Goal: Complete application form

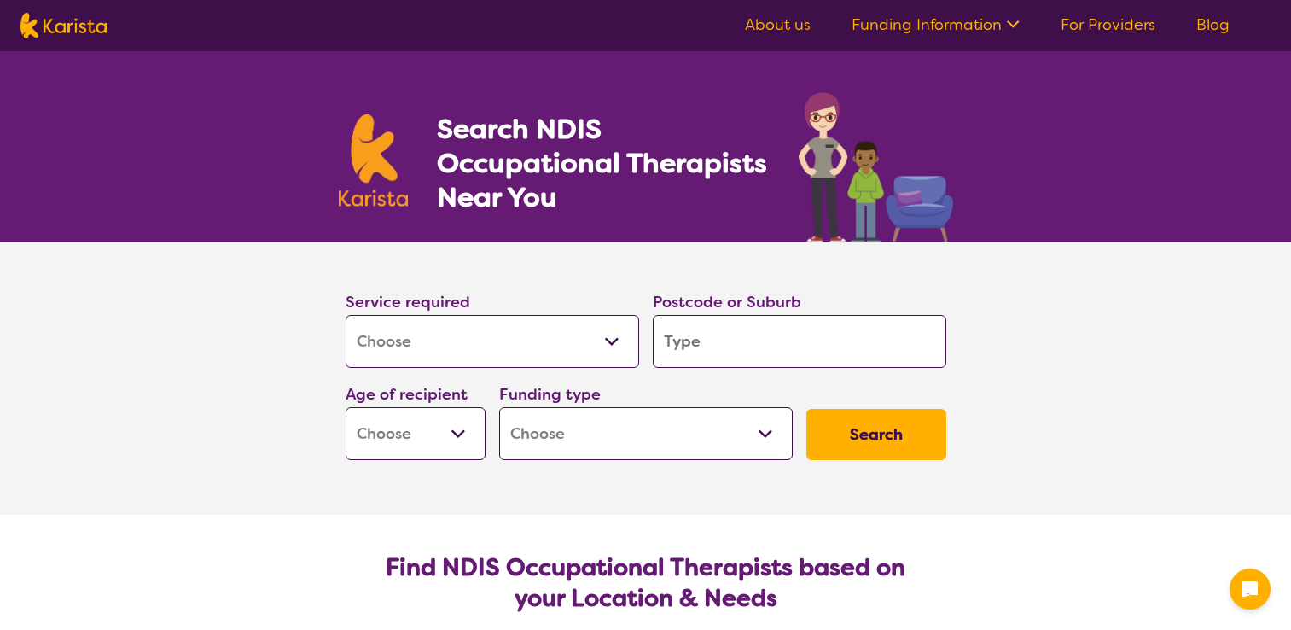
select select "[MEDICAL_DATA]"
type input "4"
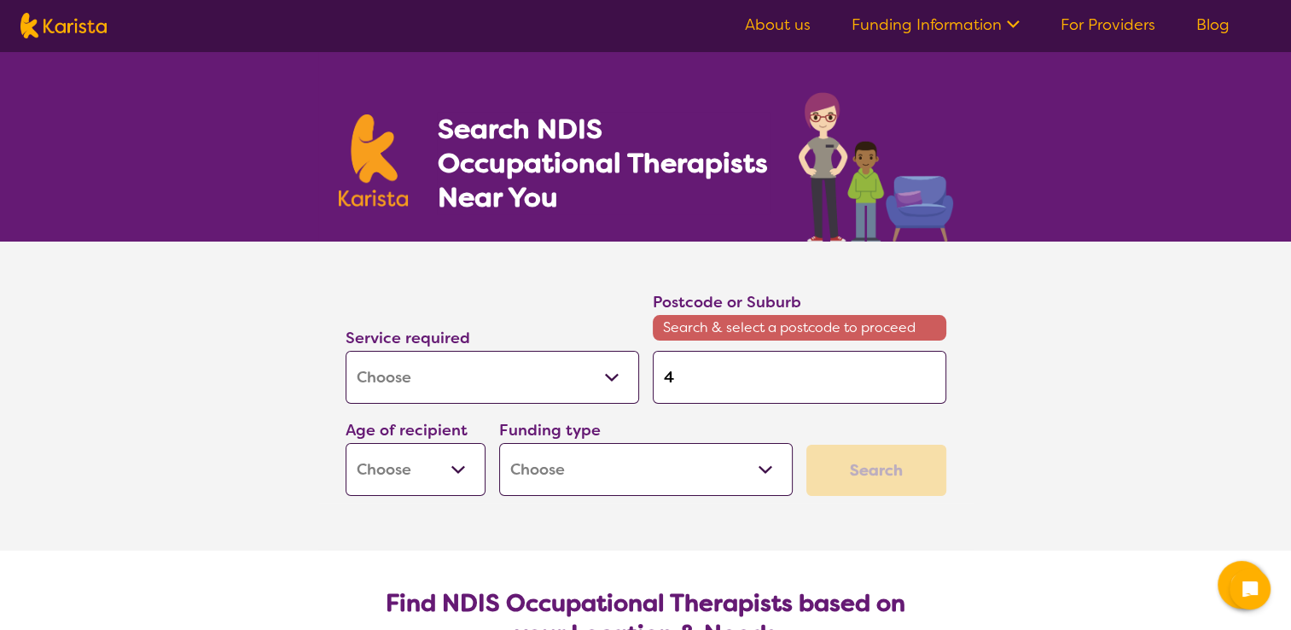
type input "42"
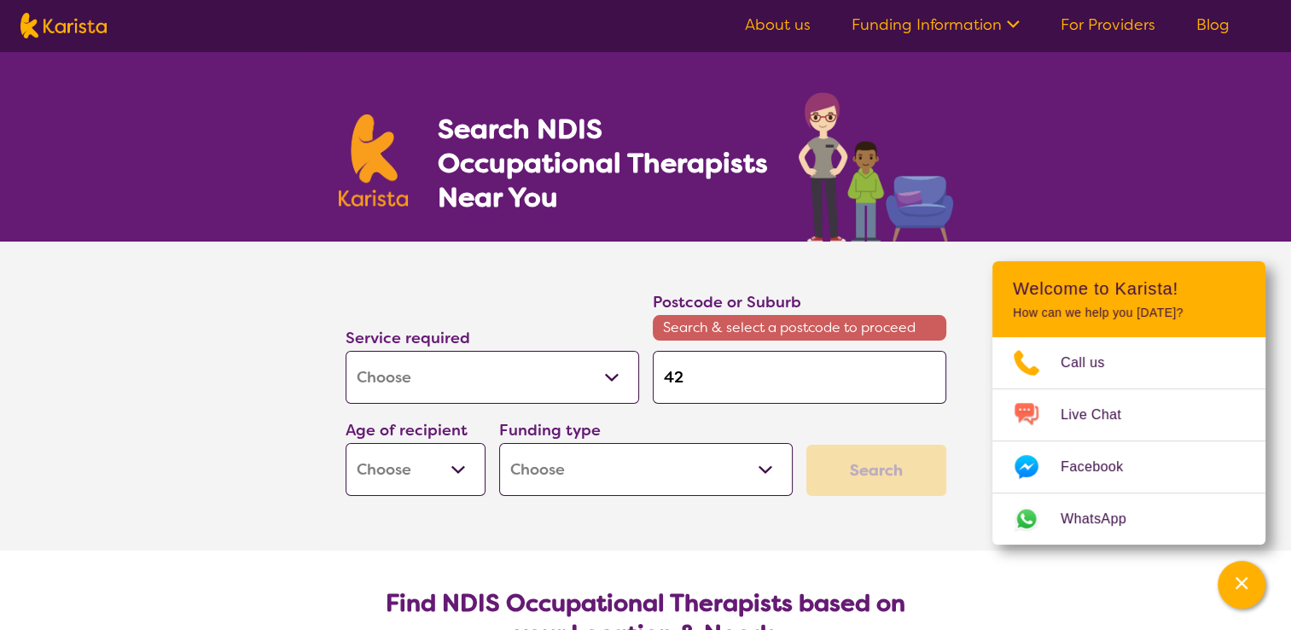
type input "421"
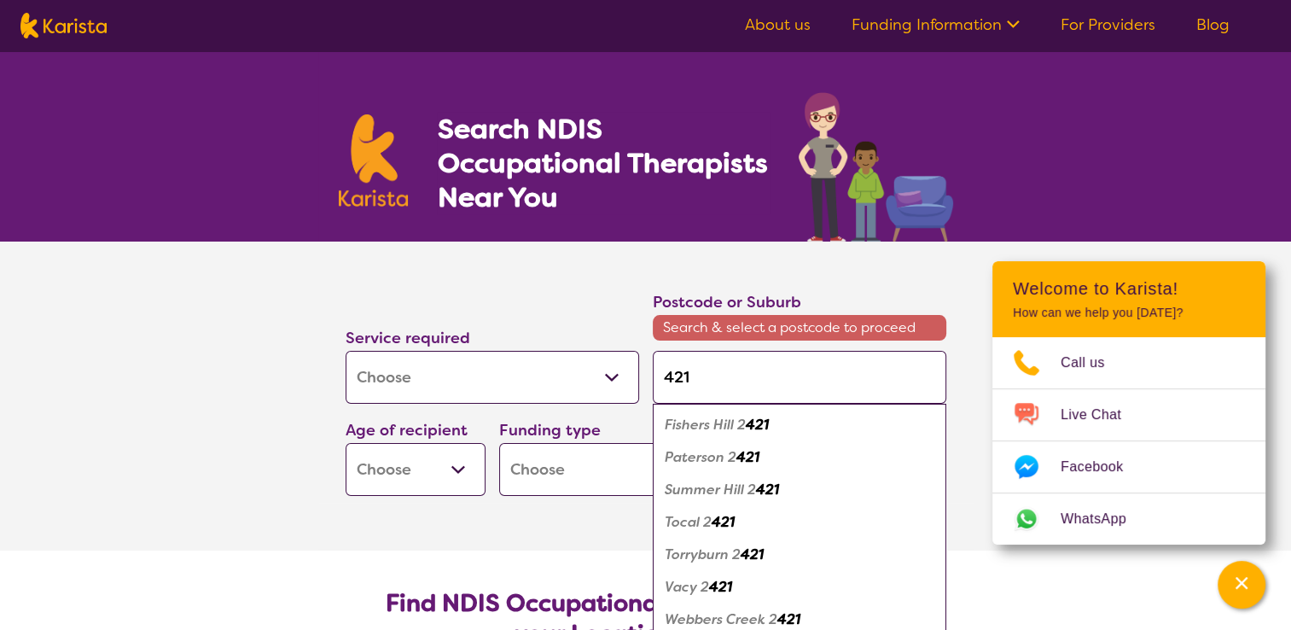
type input "4218"
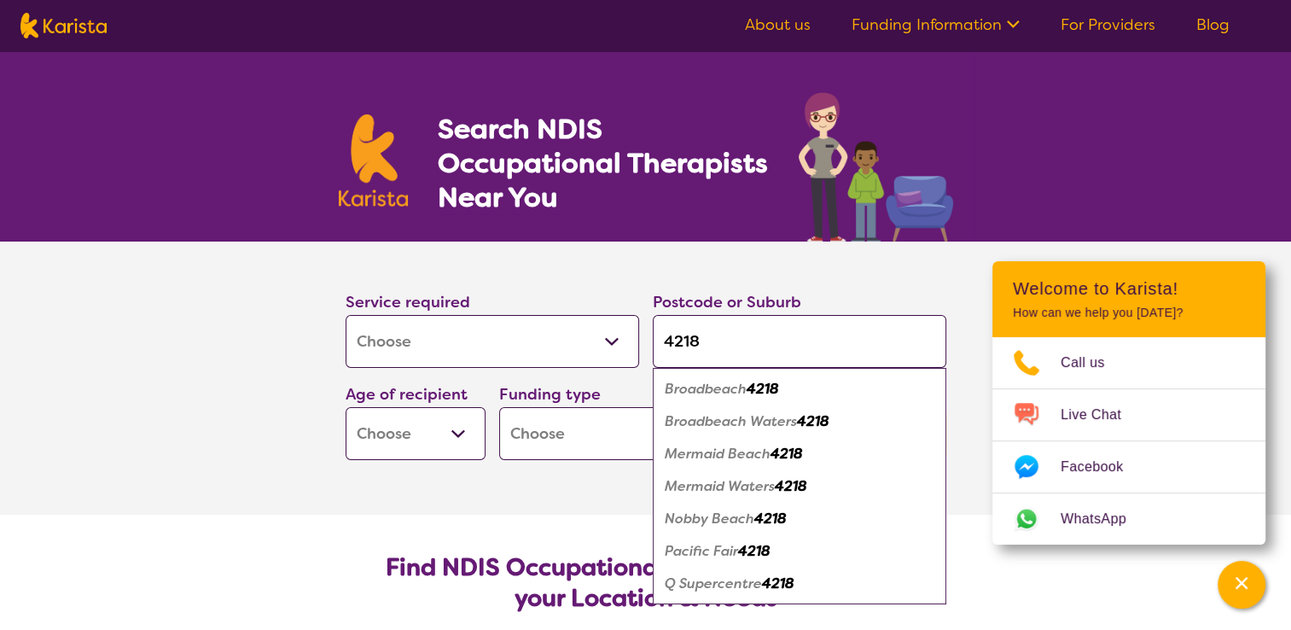
type input "4218"
click at [730, 420] on em "Broadbeach Waters" at bounding box center [730, 421] width 132 height 18
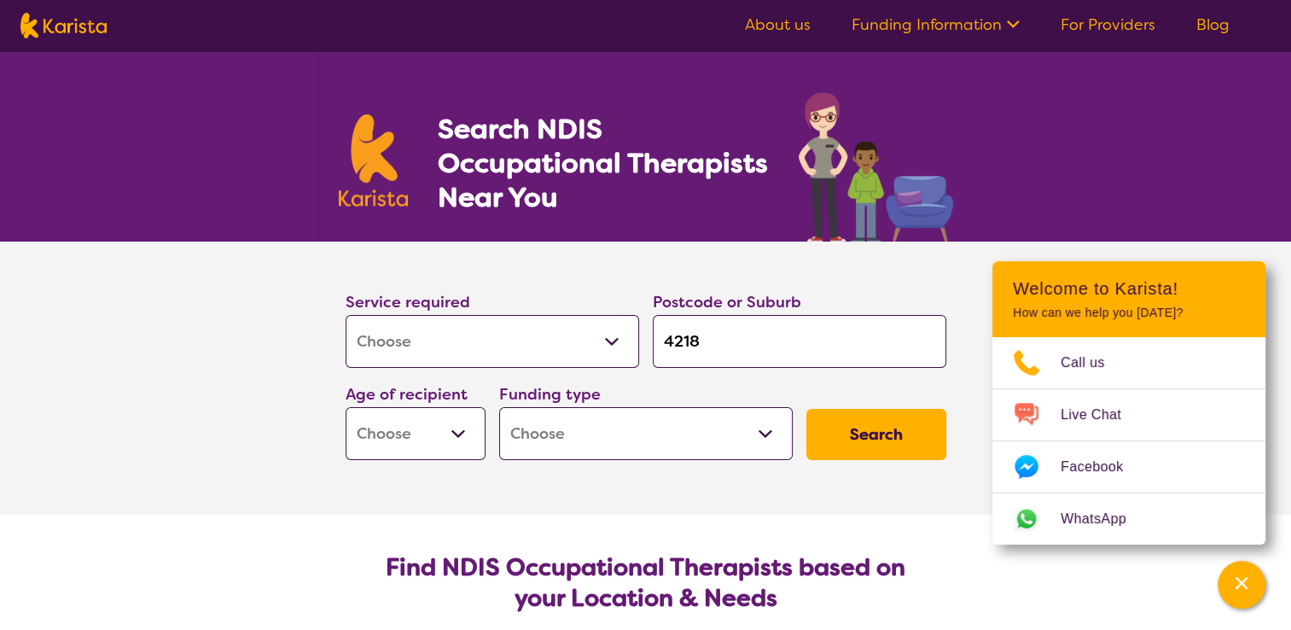
click at [458, 432] on select "Early Childhood - 0 to 9 Child - 10 to 11 Adolescent - 12 to 17 Adult - 18 to 6…" at bounding box center [415, 433] width 140 height 53
select select "AG"
click at [345, 407] on select "Early Childhood - 0 to 9 Child - 10 to 11 Adolescent - 12 to 17 Adult - 18 to 6…" at bounding box center [415, 433] width 140 height 53
select select "AG"
click at [765, 433] on select "Home Care Package (HCP) National Disability Insurance Scheme (NDIS) I don't know" at bounding box center [645, 433] width 293 height 53
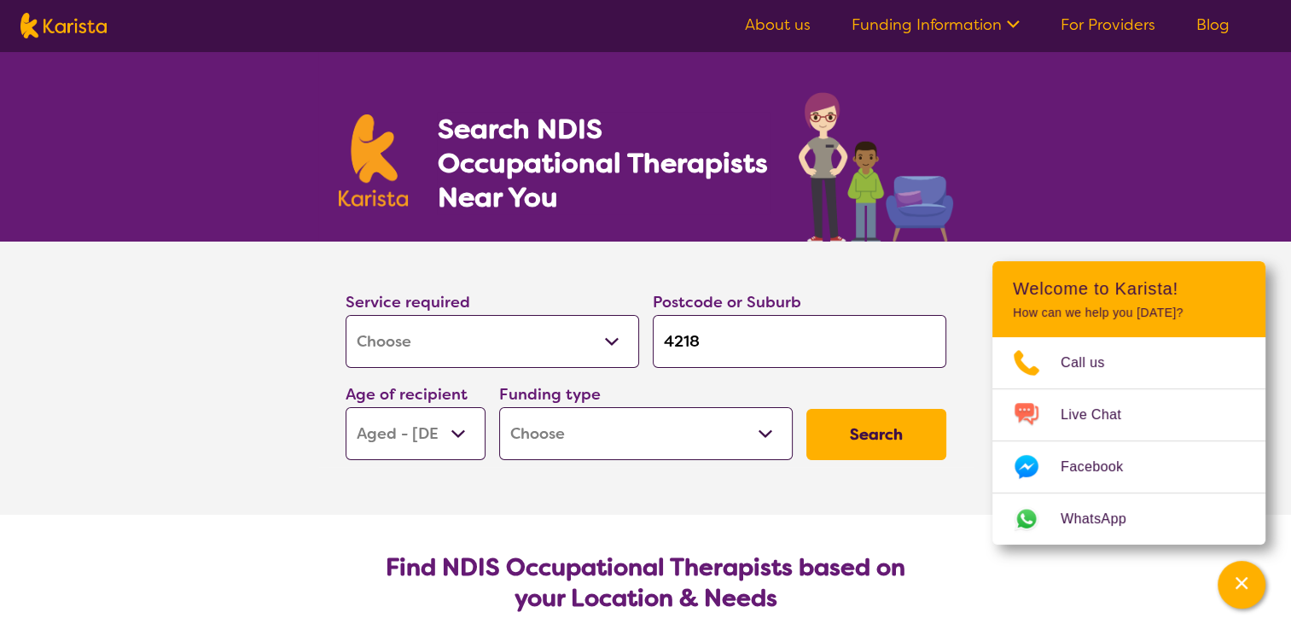
select select "i-don-t-know"
click at [499, 407] on select "Home Care Package (HCP) National Disability Insurance Scheme (NDIS) I don't know" at bounding box center [645, 433] width 293 height 53
select select "i-don-t-know"
click at [863, 428] on button "Search" at bounding box center [876, 434] width 140 height 51
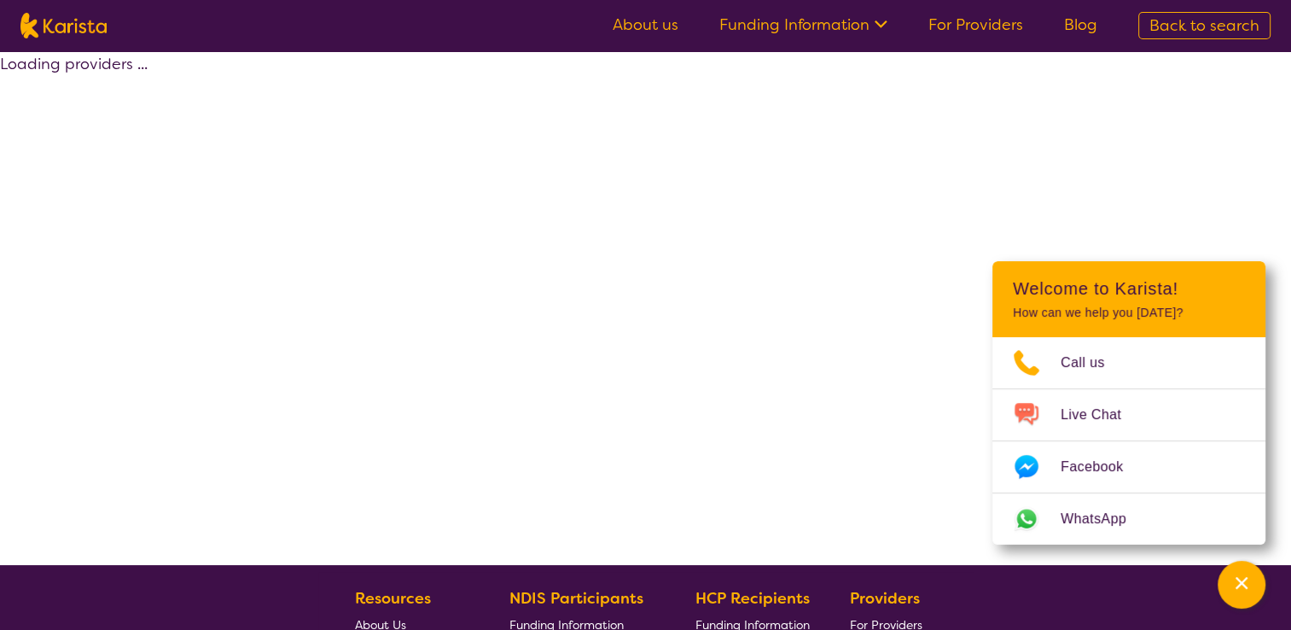
select select "[MEDICAL_DATA]"
select select "AG"
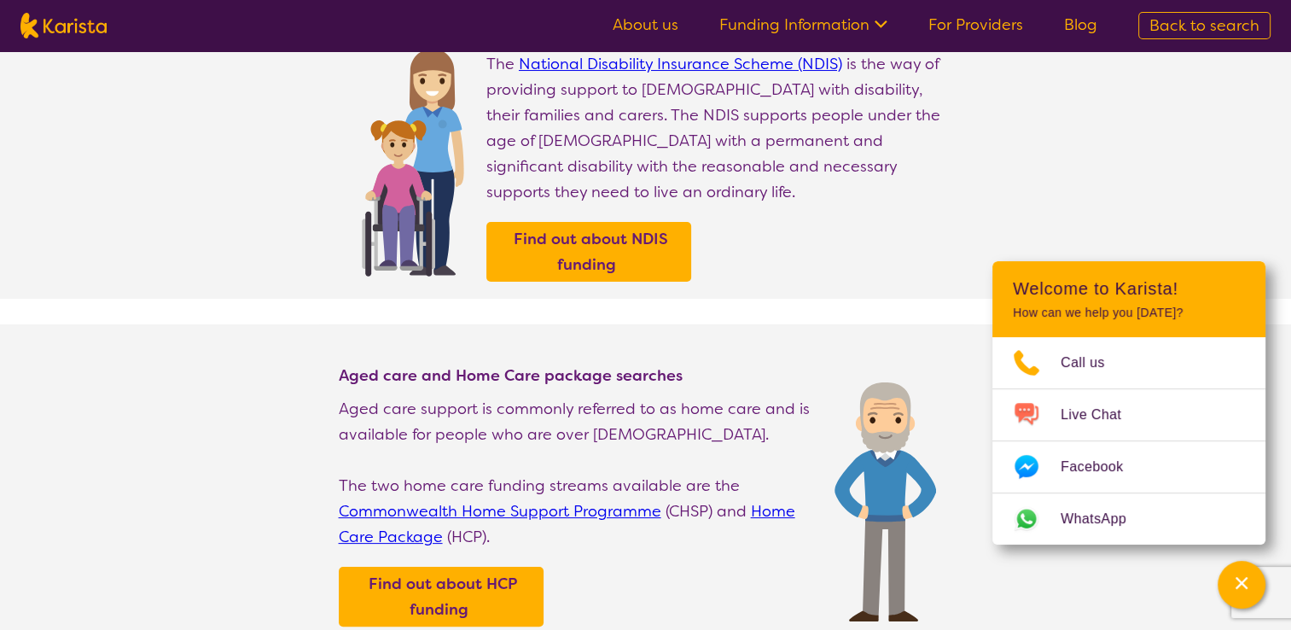
scroll to position [295, 0]
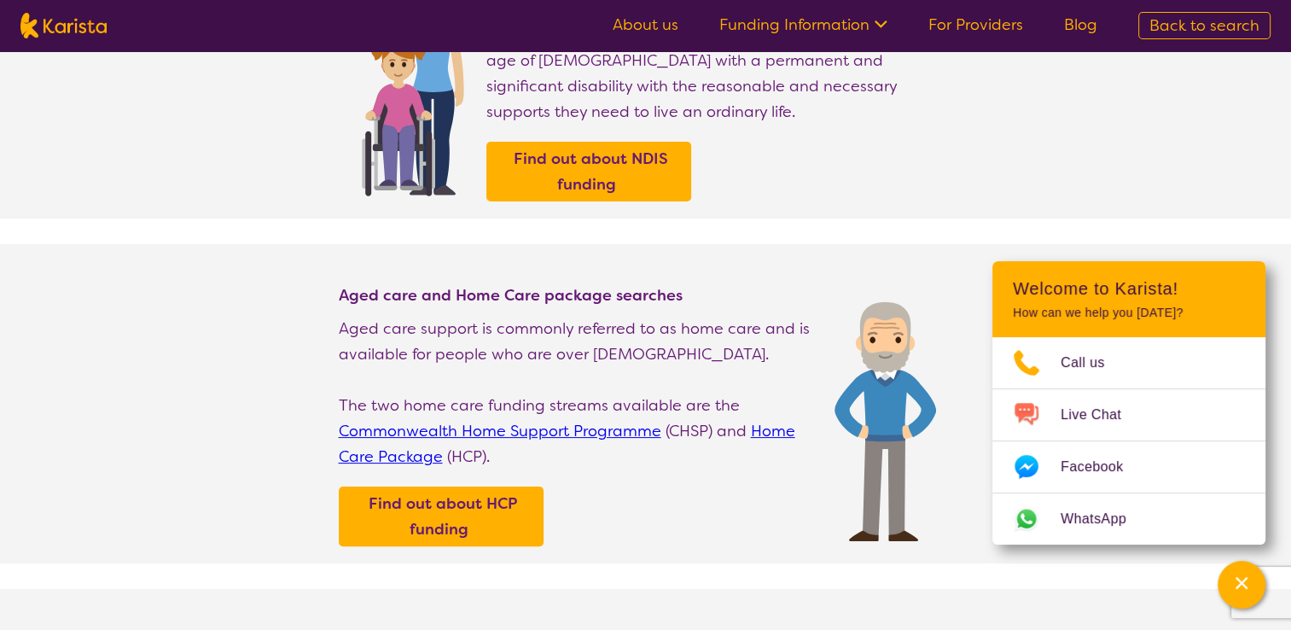
select select "[MEDICAL_DATA]"
select select "AG"
select select "i-don-t-know"
select select "[MEDICAL_DATA]"
select select "AG"
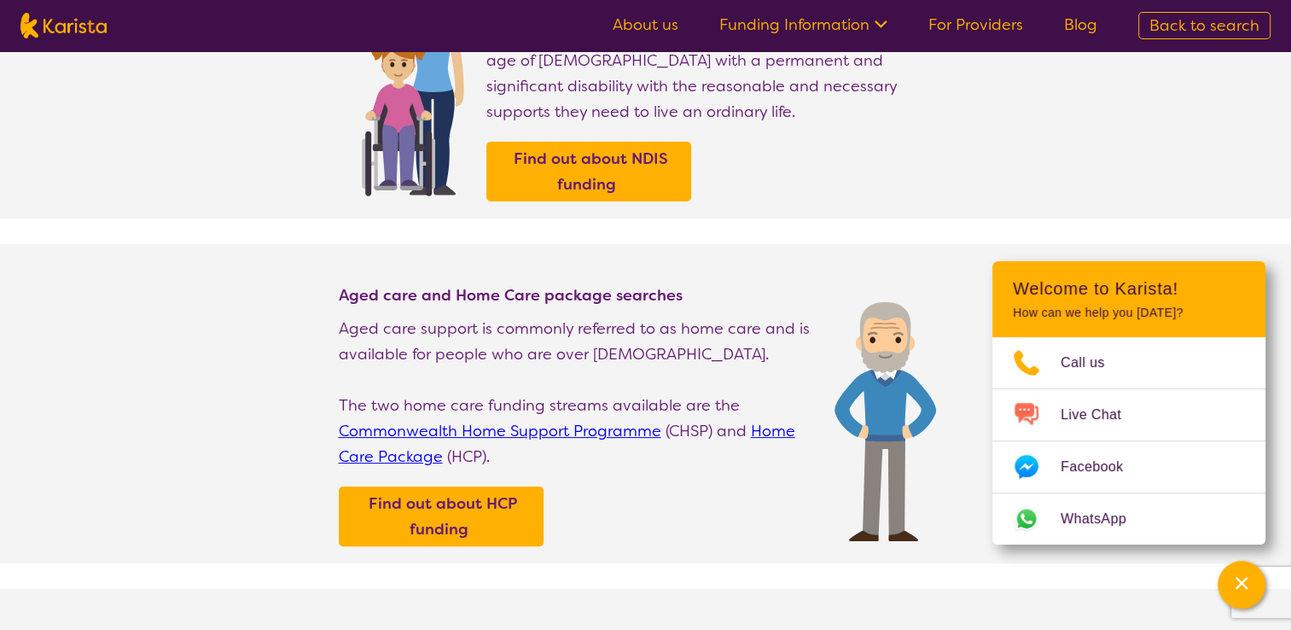
select select "i-don-t-know"
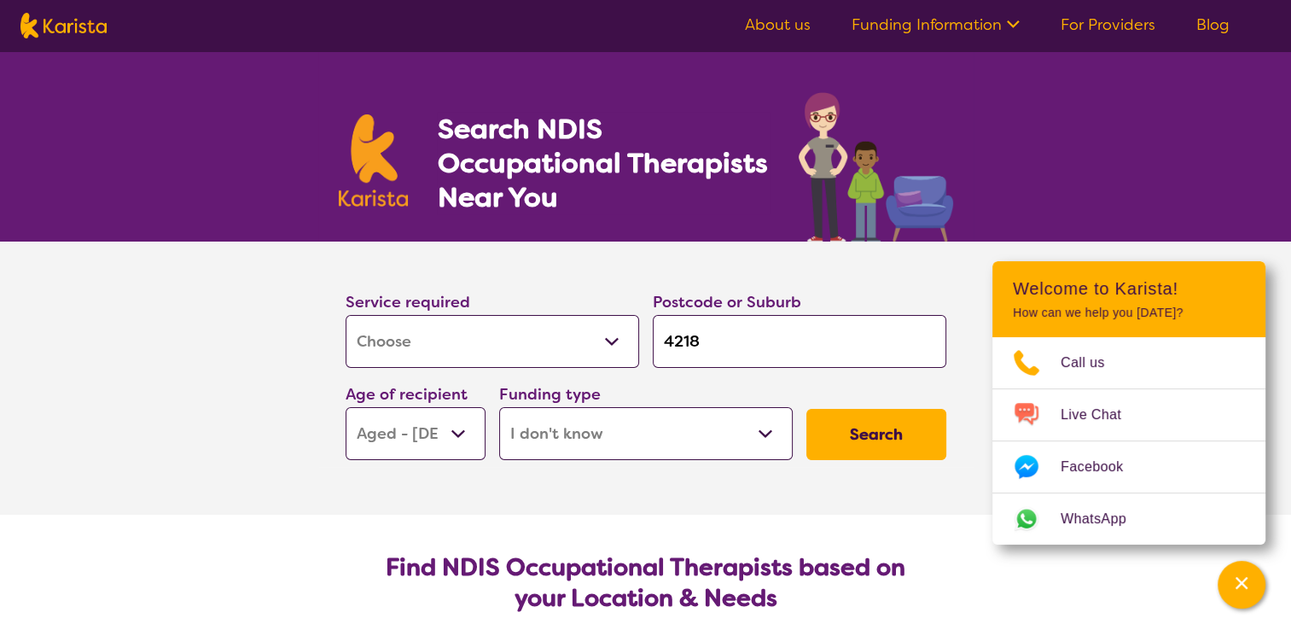
click at [768, 427] on select "Home Care Package (HCP) National Disability Insurance Scheme (NDIS) I don't know" at bounding box center [645, 433] width 293 height 53
select select "HCP"
click at [499, 407] on select "Home Care Package (HCP) National Disability Insurance Scheme (NDIS) I don't know" at bounding box center [645, 433] width 293 height 53
select select "HCP"
click at [877, 433] on button "Search" at bounding box center [876, 434] width 140 height 51
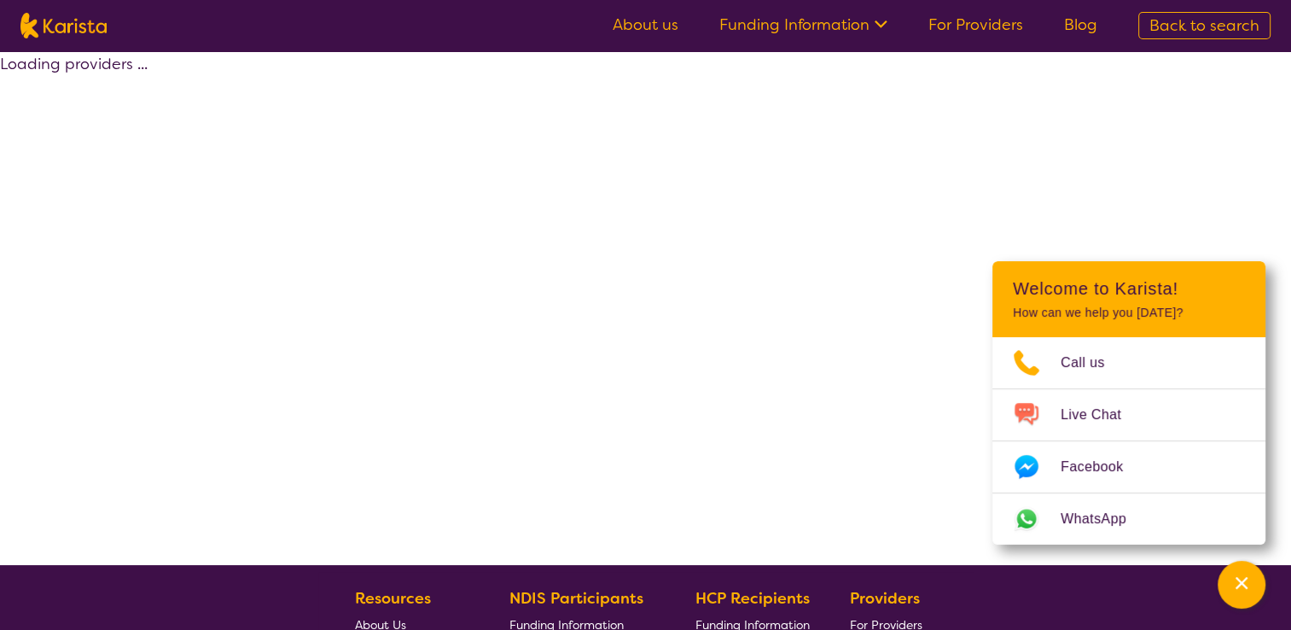
select select "[MEDICAL_DATA]"
select select "AG"
select select "HCP"
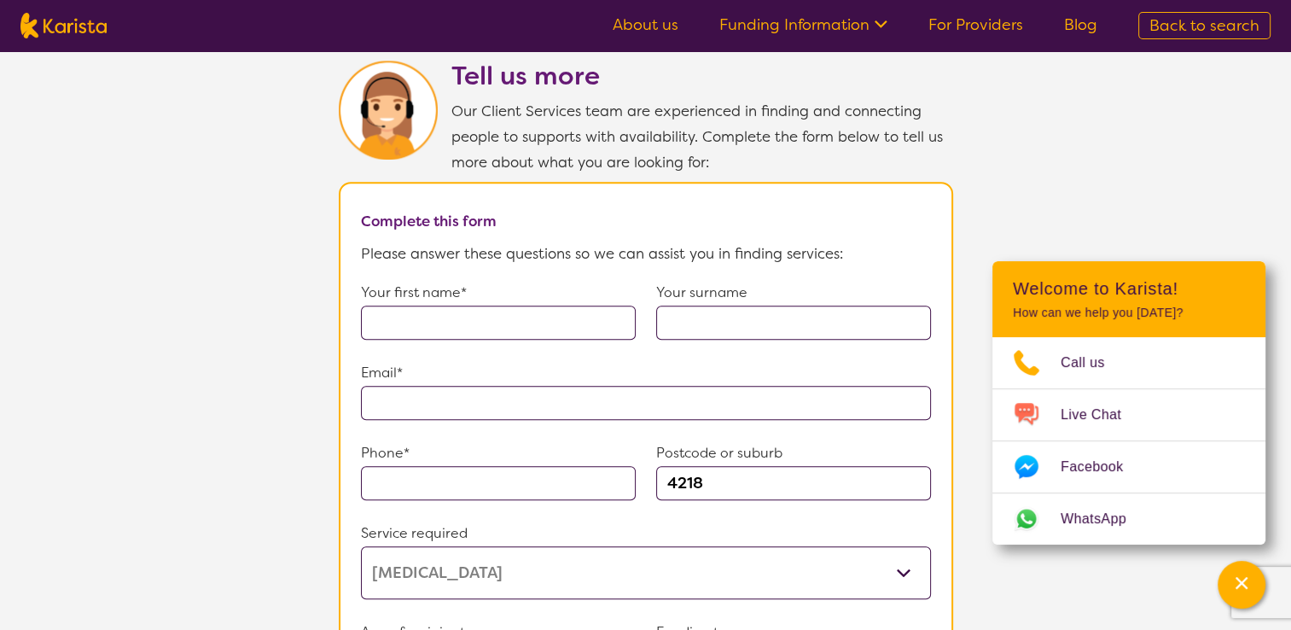
scroll to position [1148, 0]
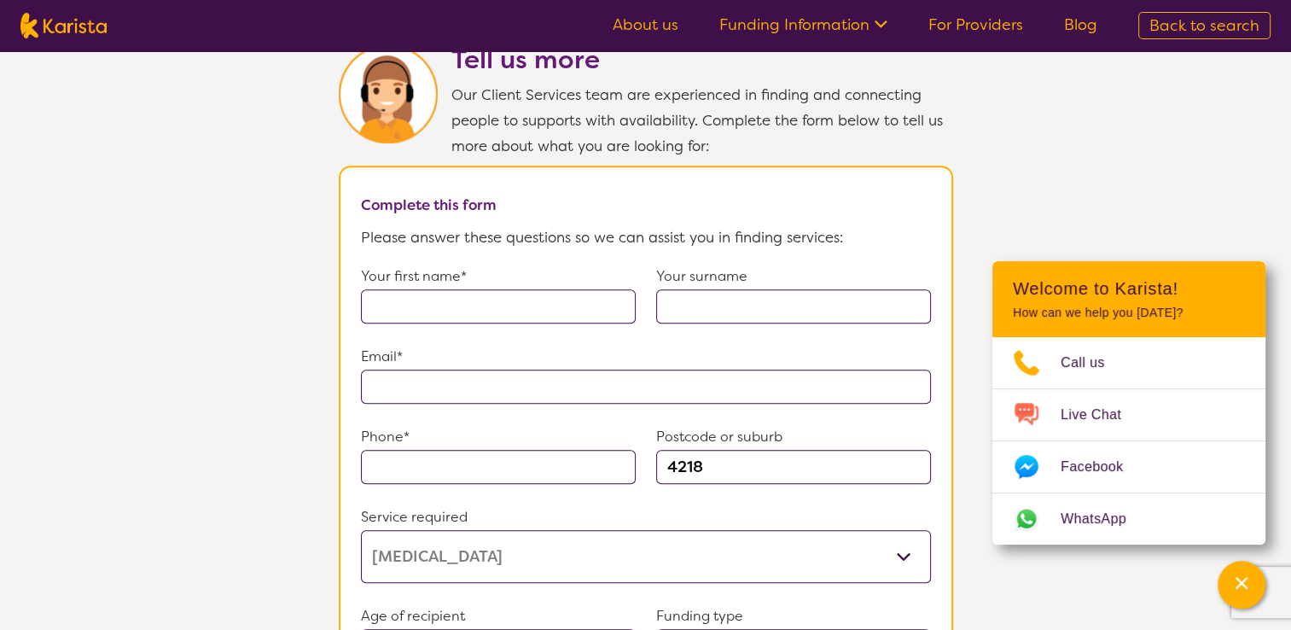
click at [391, 297] on input "text" at bounding box center [498, 306] width 275 height 34
type input "[PERSON_NAME]"
click at [665, 289] on input "text" at bounding box center [793, 306] width 275 height 34
type input "[PERSON_NAME]"
click at [389, 372] on input "text" at bounding box center [646, 386] width 570 height 34
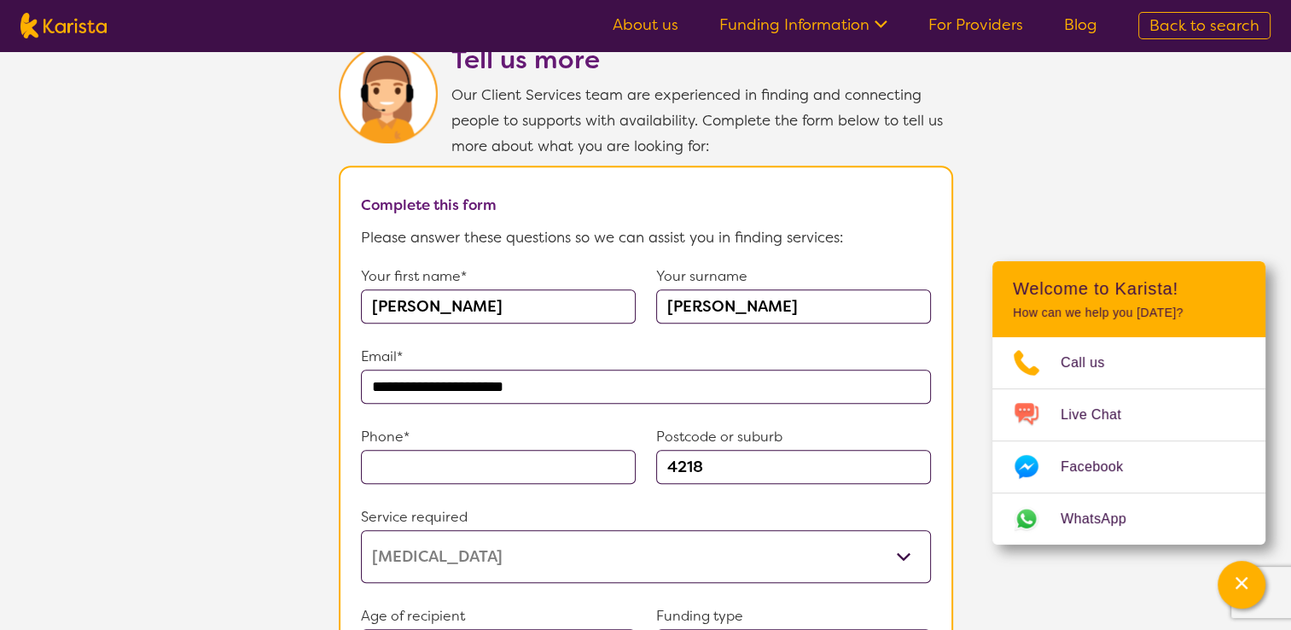
type input "**********"
click at [384, 452] on input "text" at bounding box center [498, 467] width 275 height 34
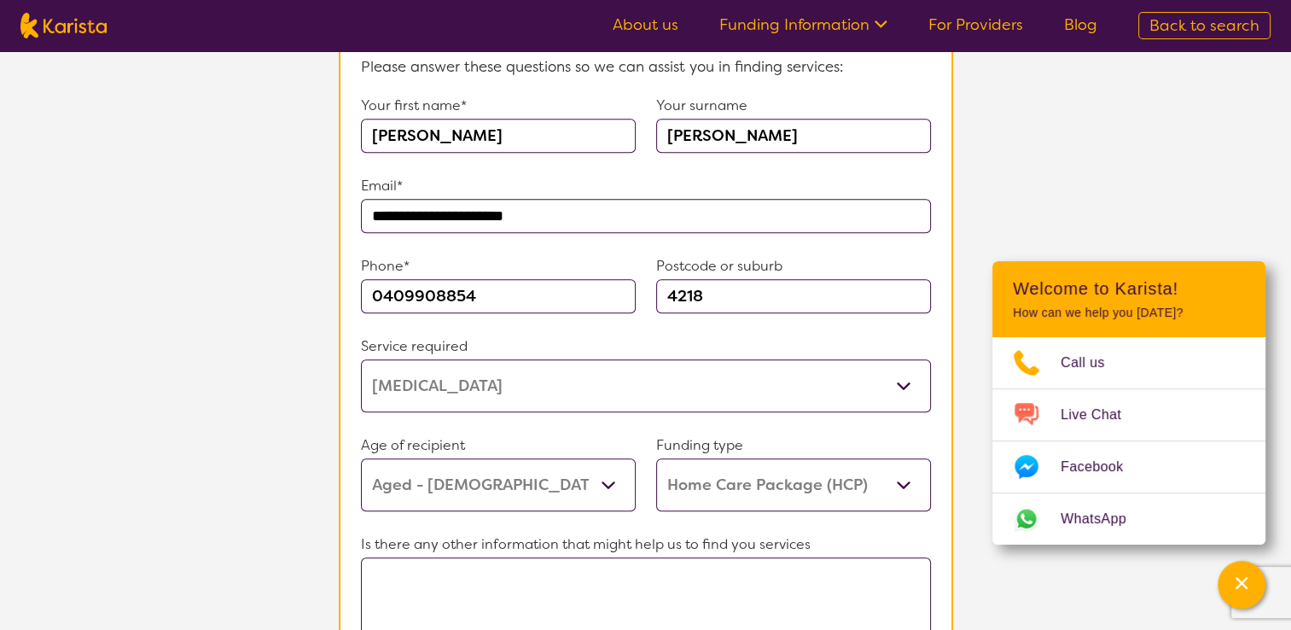
scroll to position [1341, 0]
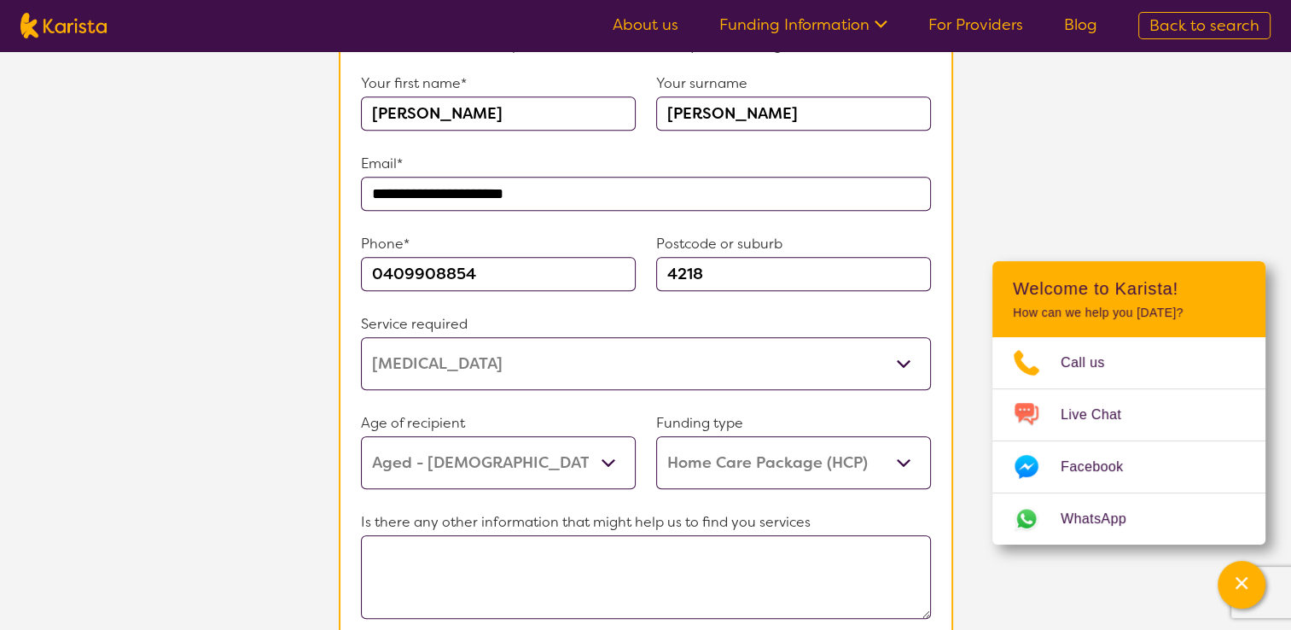
type input "0409908854"
click at [402, 537] on textarea at bounding box center [646, 577] width 570 height 84
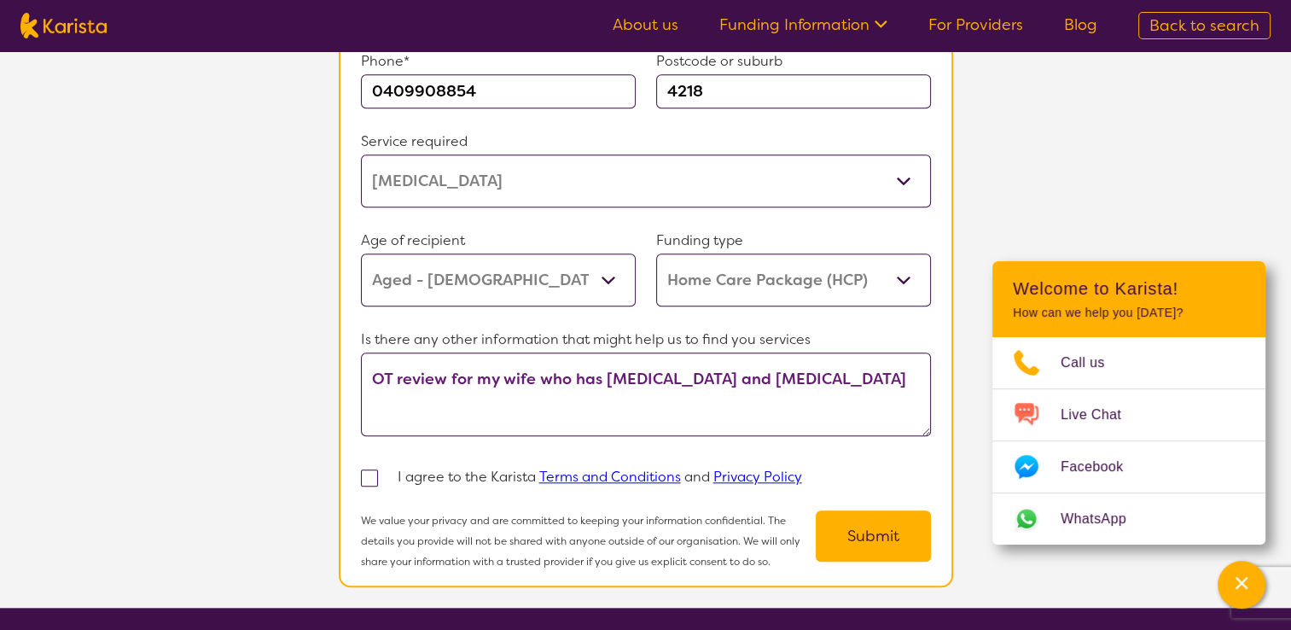
scroll to position [1546, 0]
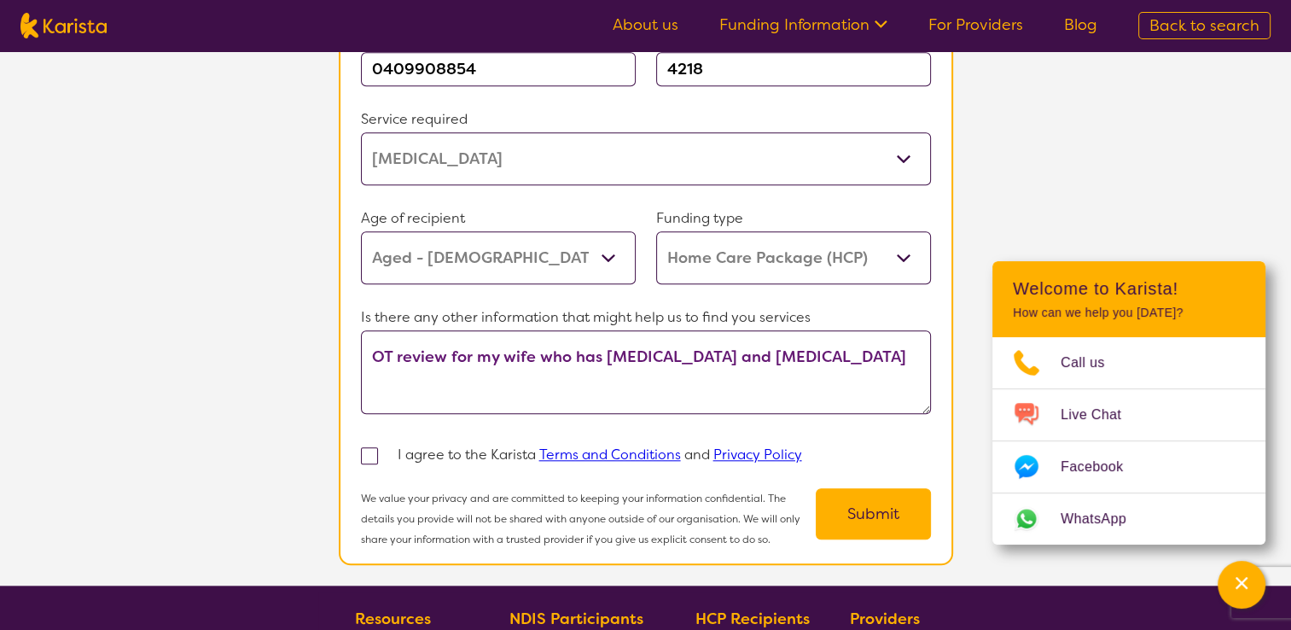
type textarea "OT review for my wife who has [MEDICAL_DATA] and [MEDICAL_DATA]"
click at [371, 447] on span at bounding box center [369, 455] width 17 height 17
click at [386, 449] on input "checkbox" at bounding box center [391, 454] width 11 height 11
checkbox input "true"
click at [901, 242] on select "Home Care Package (HCP) Home Care Package - Level 1 Home Care Package - Level 2…" at bounding box center [793, 257] width 275 height 53
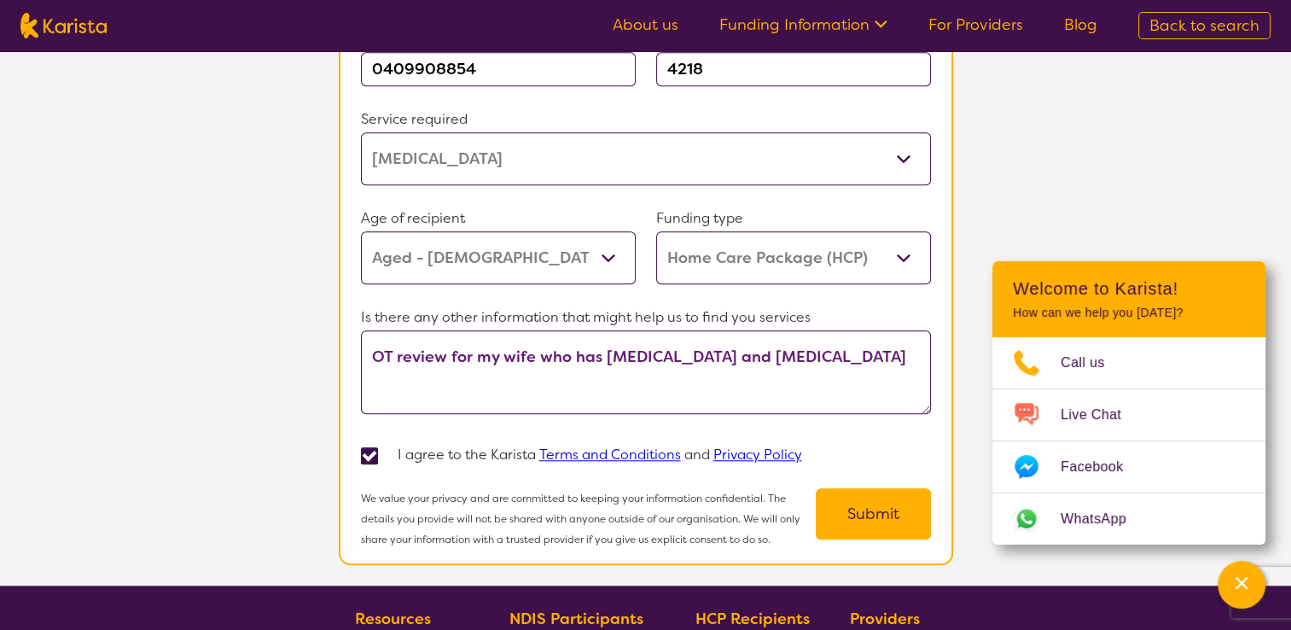
click at [901, 242] on select "Home Care Package (HCP) Home Care Package - Level 1 Home Care Package - Level 2…" at bounding box center [793, 257] width 275 height 53
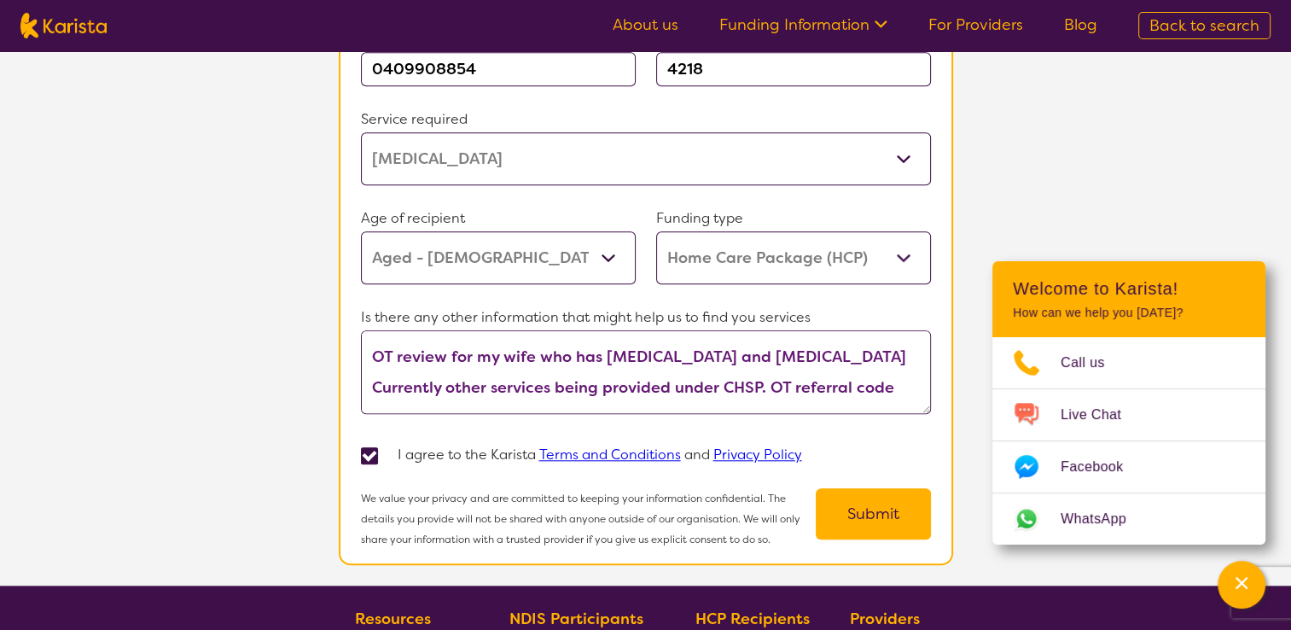
scroll to position [15, 0]
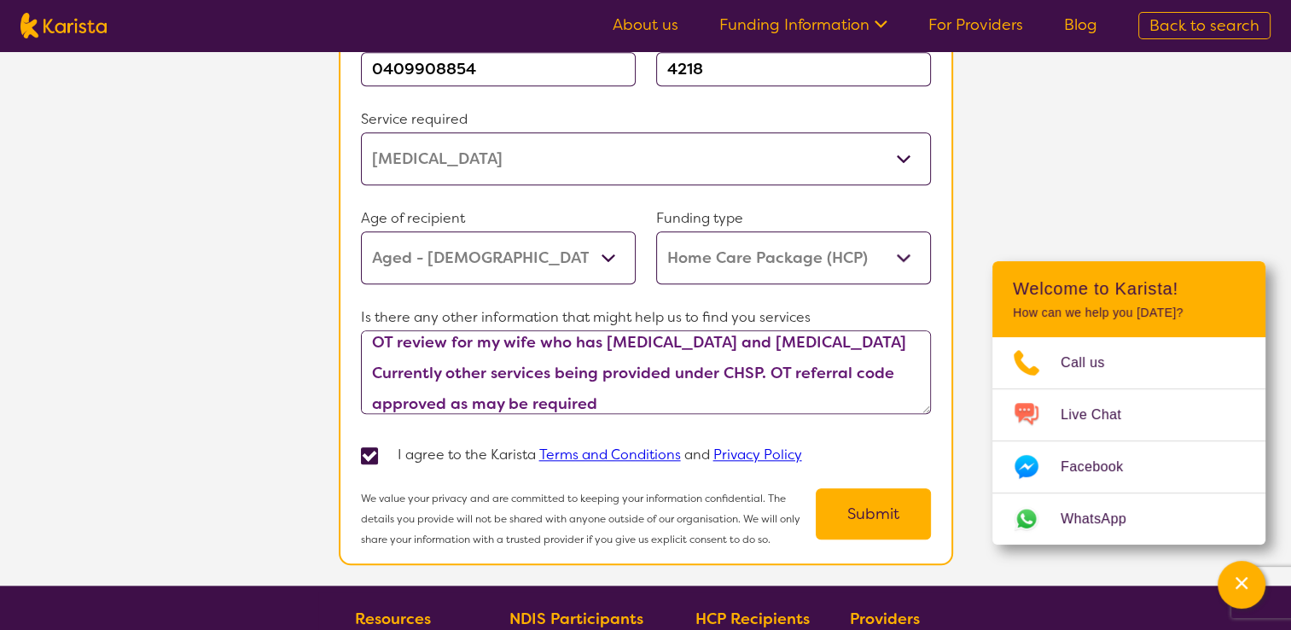
type textarea "OT review for my wife who has [MEDICAL_DATA] and [MEDICAL_DATA] Currently other…"
click at [876, 493] on button "Submit" at bounding box center [872, 513] width 115 height 51
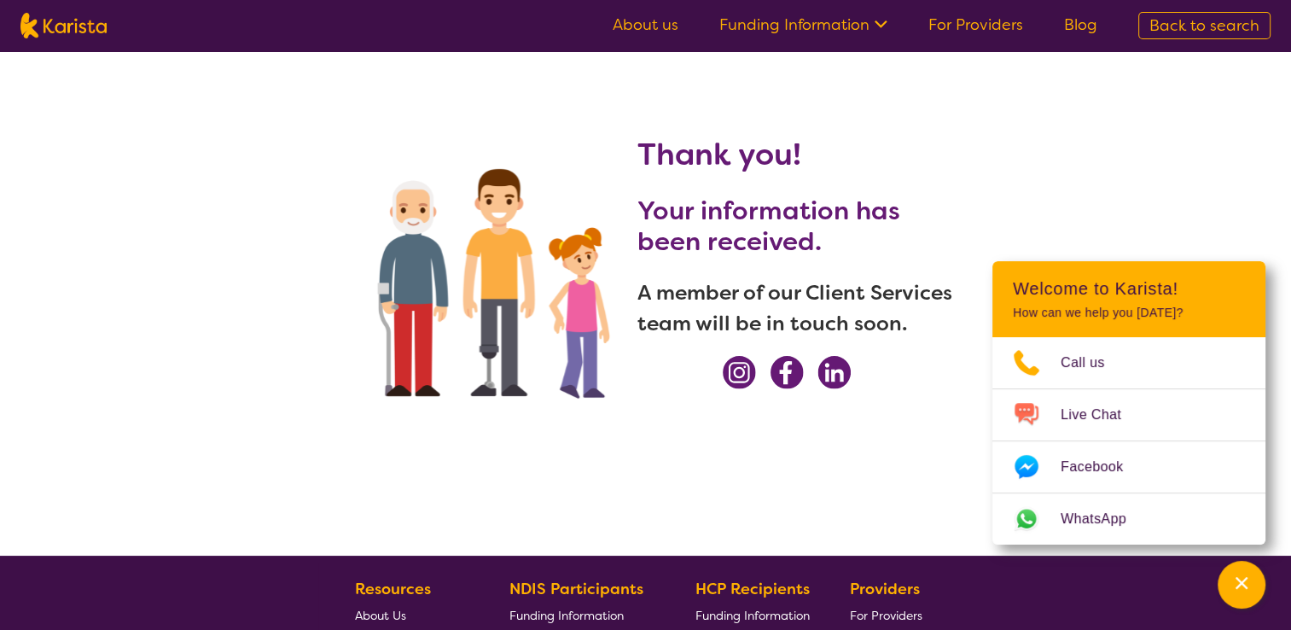
scroll to position [0, 0]
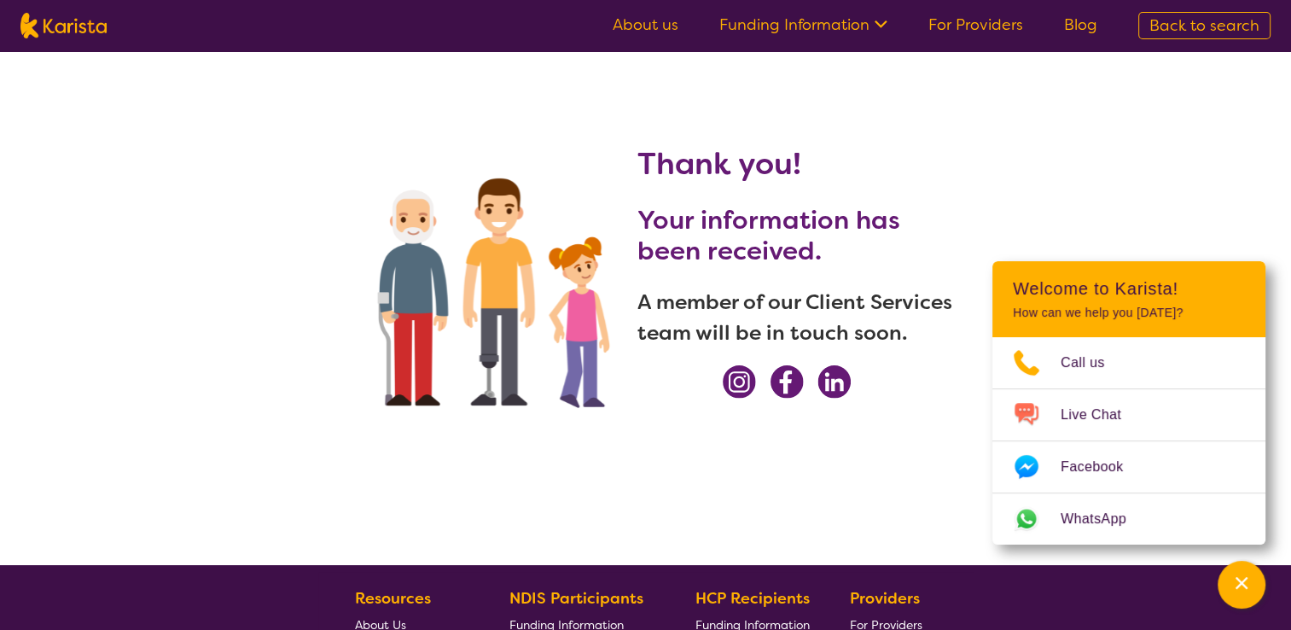
click at [885, 21] on icon at bounding box center [878, 23] width 18 height 18
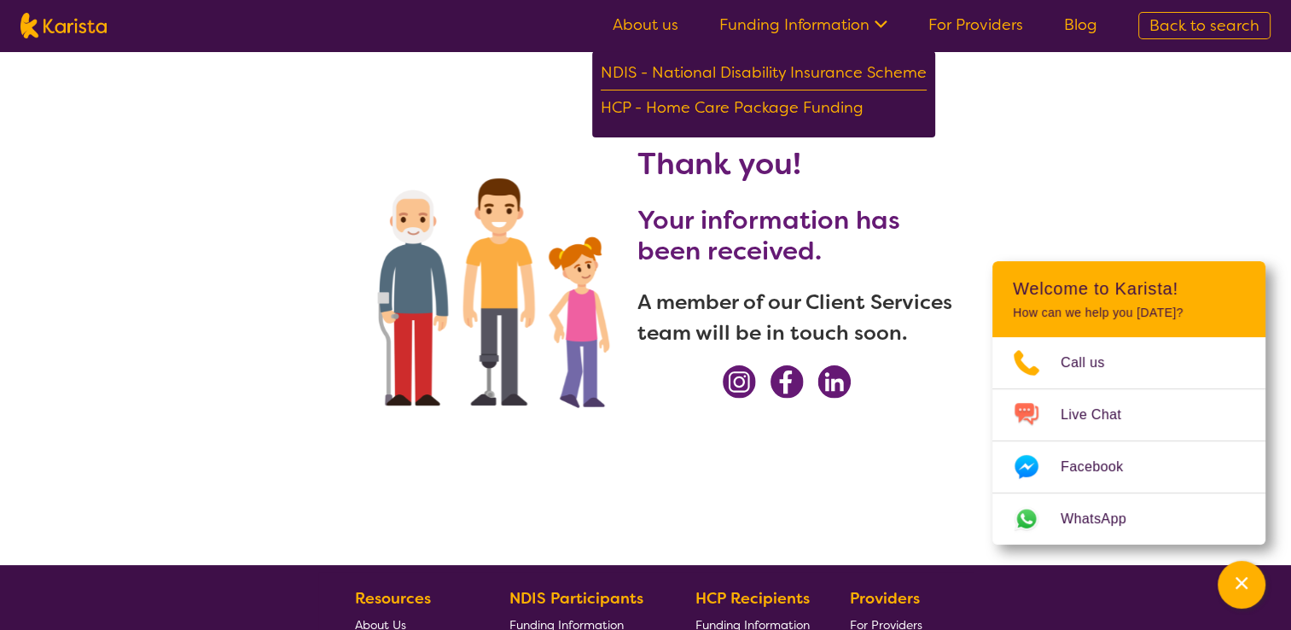
drag, startPoint x: 1060, startPoint y: 158, endPoint x: 1168, endPoint y: 44, distance: 156.3
click at [1079, 140] on div "Thank you! Your information has been received. A member of our Client Services …" at bounding box center [645, 308] width 1291 height 514
